Goal: Information Seeking & Learning: Learn about a topic

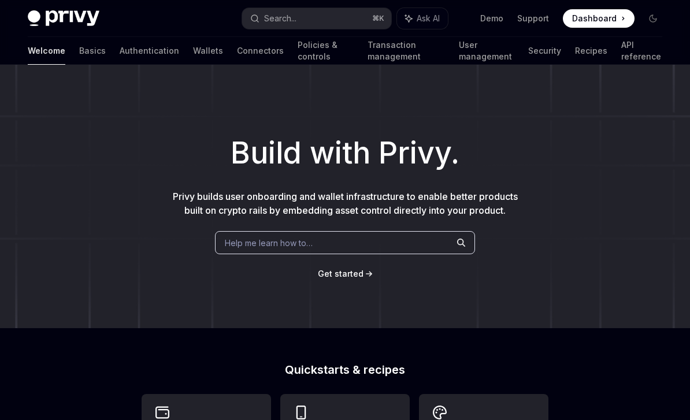
click at [326, 15] on button "Search... ⌘ K" at bounding box center [316, 18] width 149 height 21
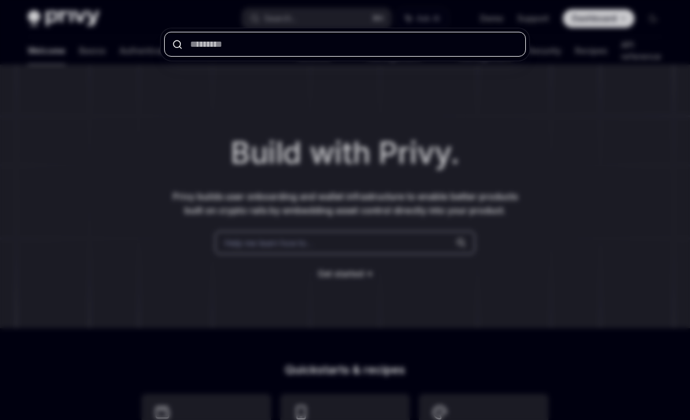
click at [329, 50] on input "text" at bounding box center [345, 44] width 362 height 25
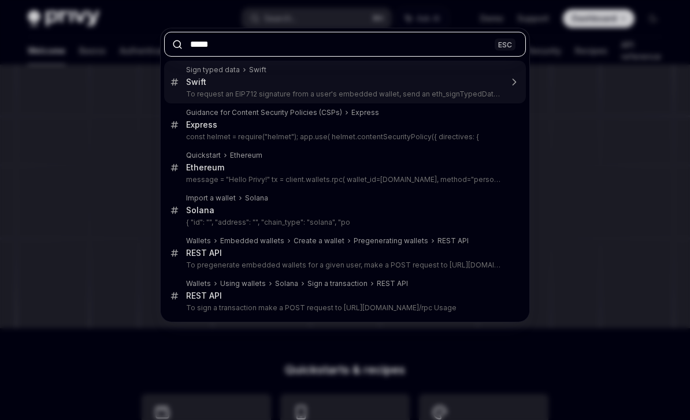
type input "******"
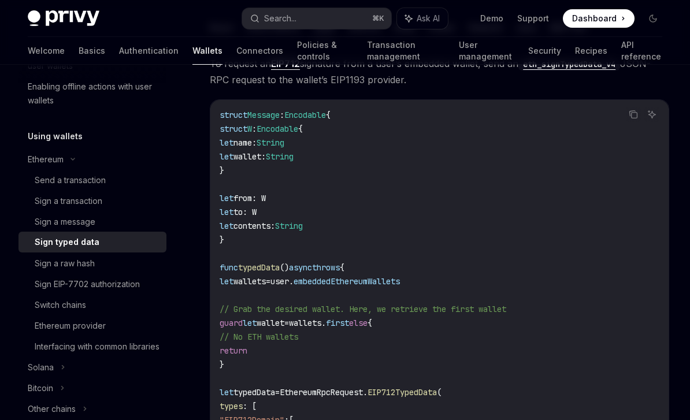
scroll to position [69, 0]
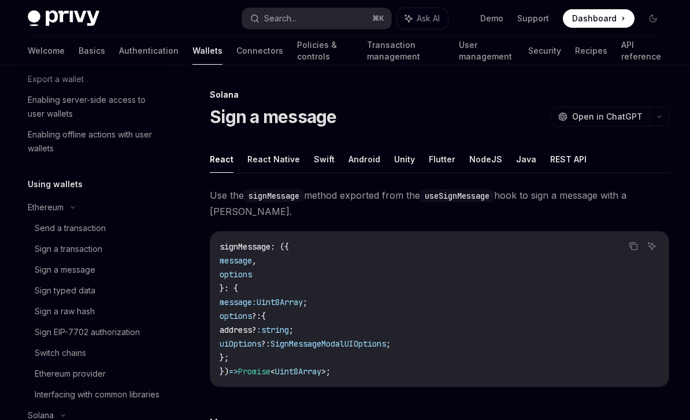
scroll to position [183, 0]
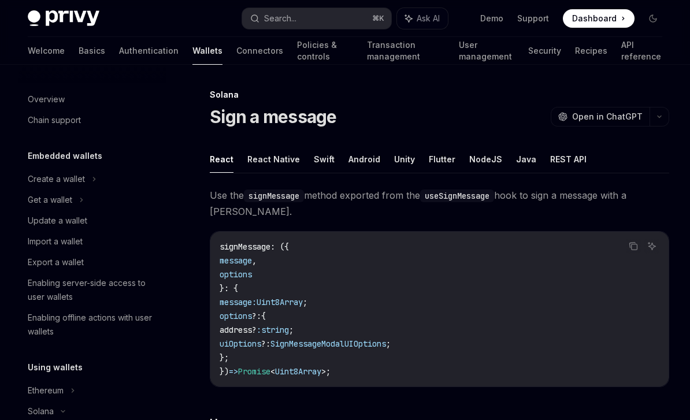
scroll to position [0, 0]
type textarea "*"
